Goal: Find specific page/section: Find specific page/section

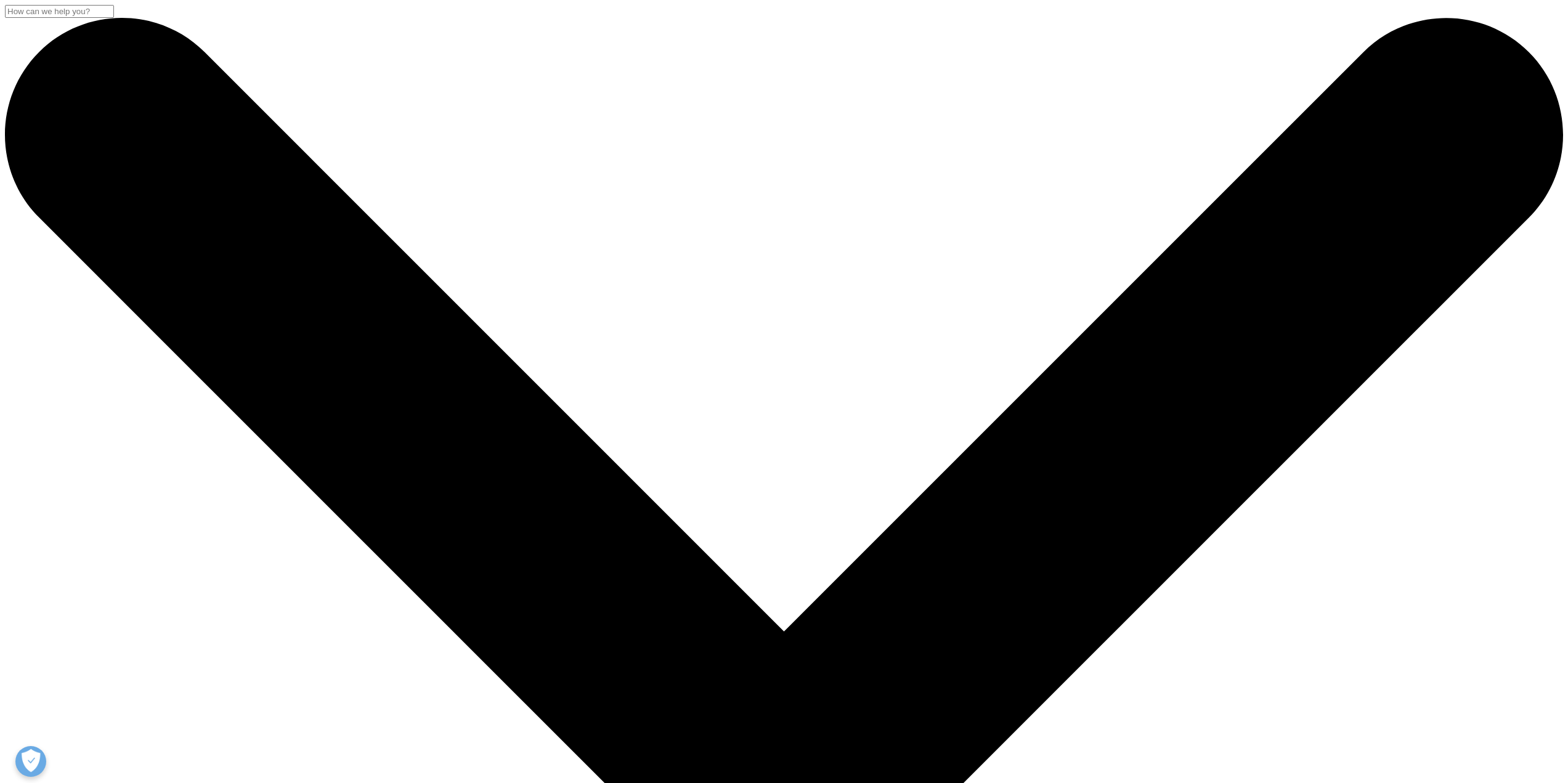
checkbox input "true"
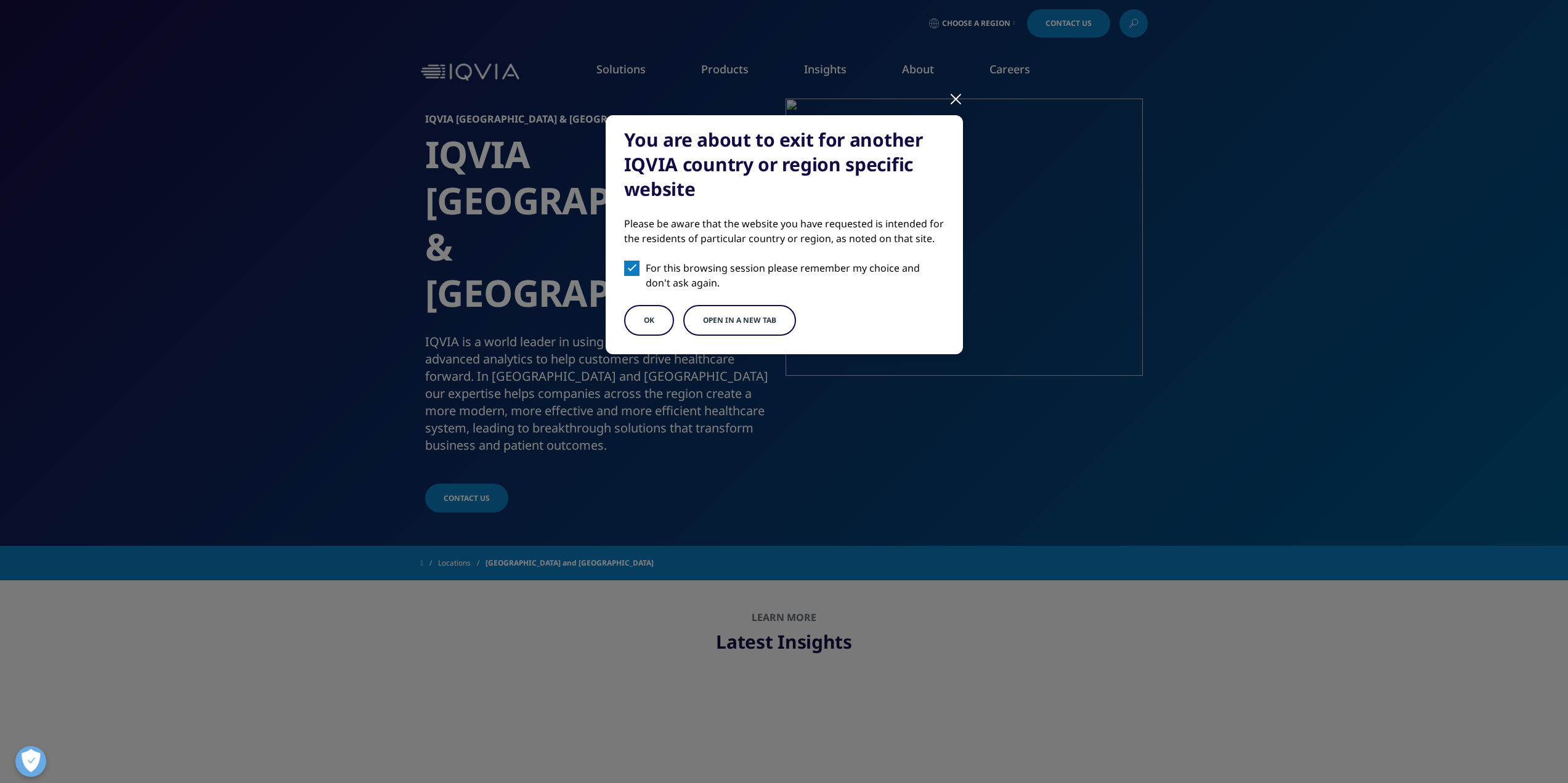
click at [651, 317] on button "OK" at bounding box center [649, 320] width 50 height 31
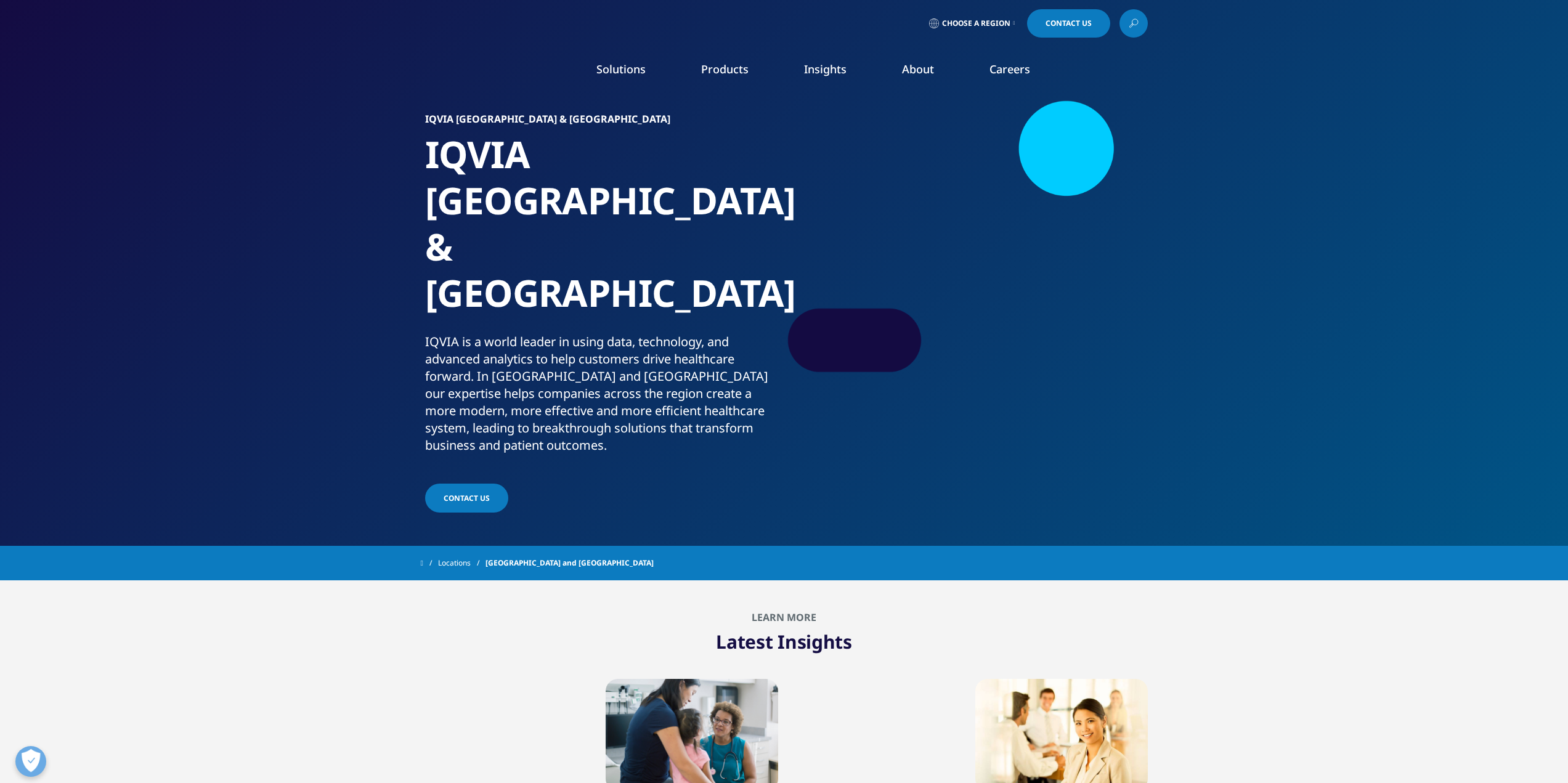
click at [382, 362] on link "Patient Engagement and Support" at bounding box center [484, 359] width 288 height 13
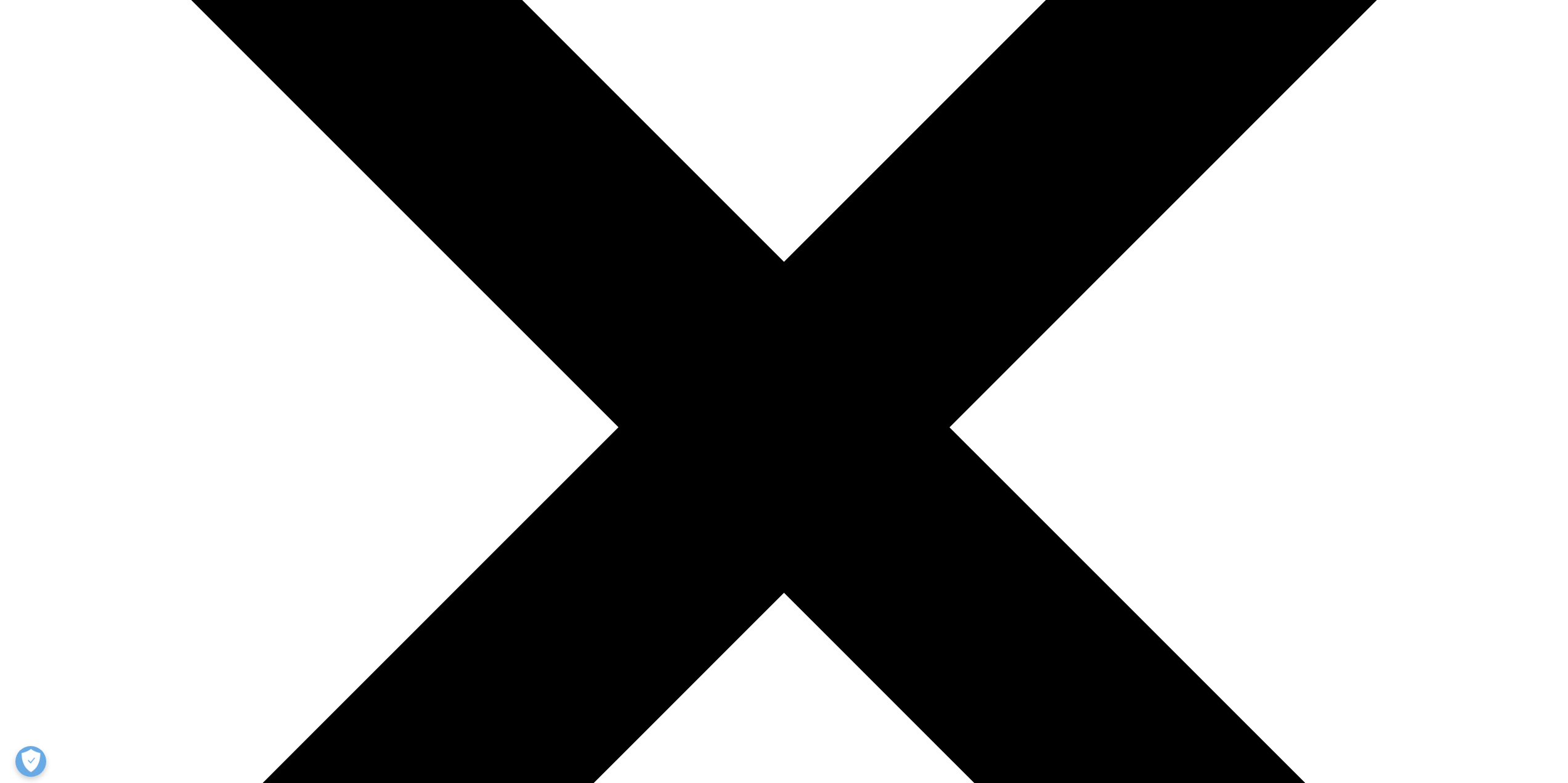
scroll to position [432, 0]
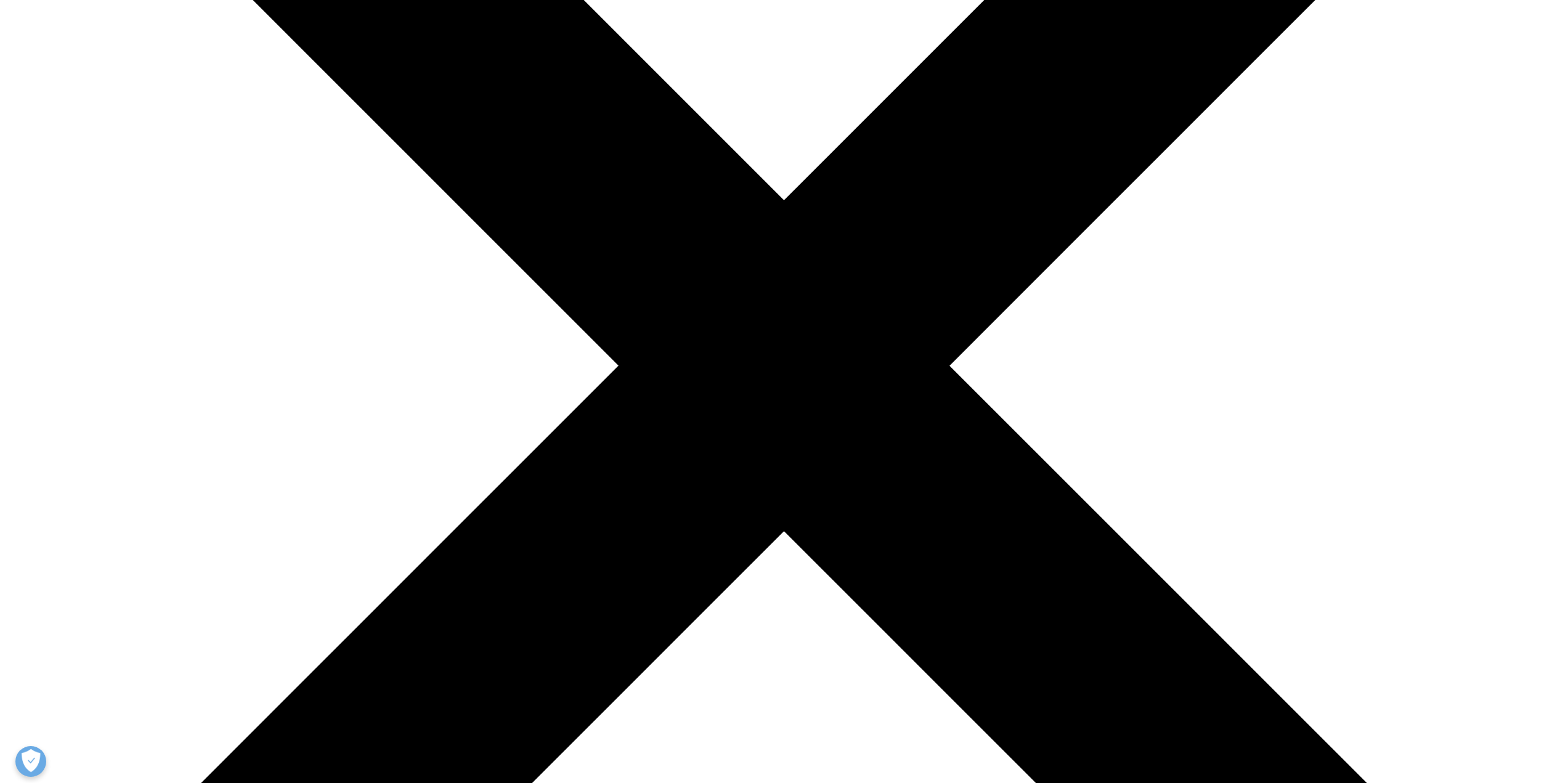
drag, startPoint x: 866, startPoint y: 359, endPoint x: 1029, endPoint y: 391, distance: 166.1
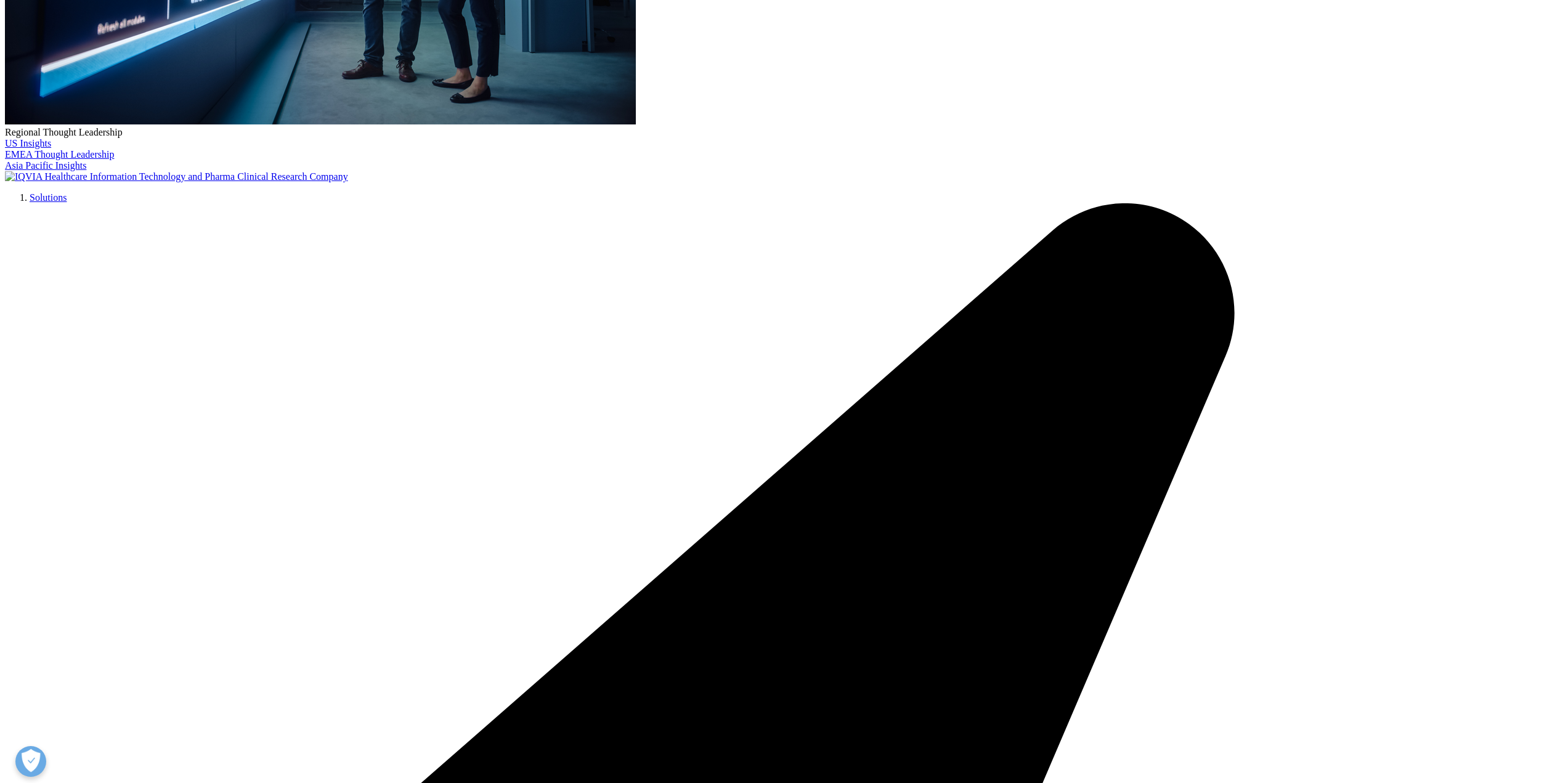
scroll to position [493, 0]
